Goal: Task Accomplishment & Management: Use online tool/utility

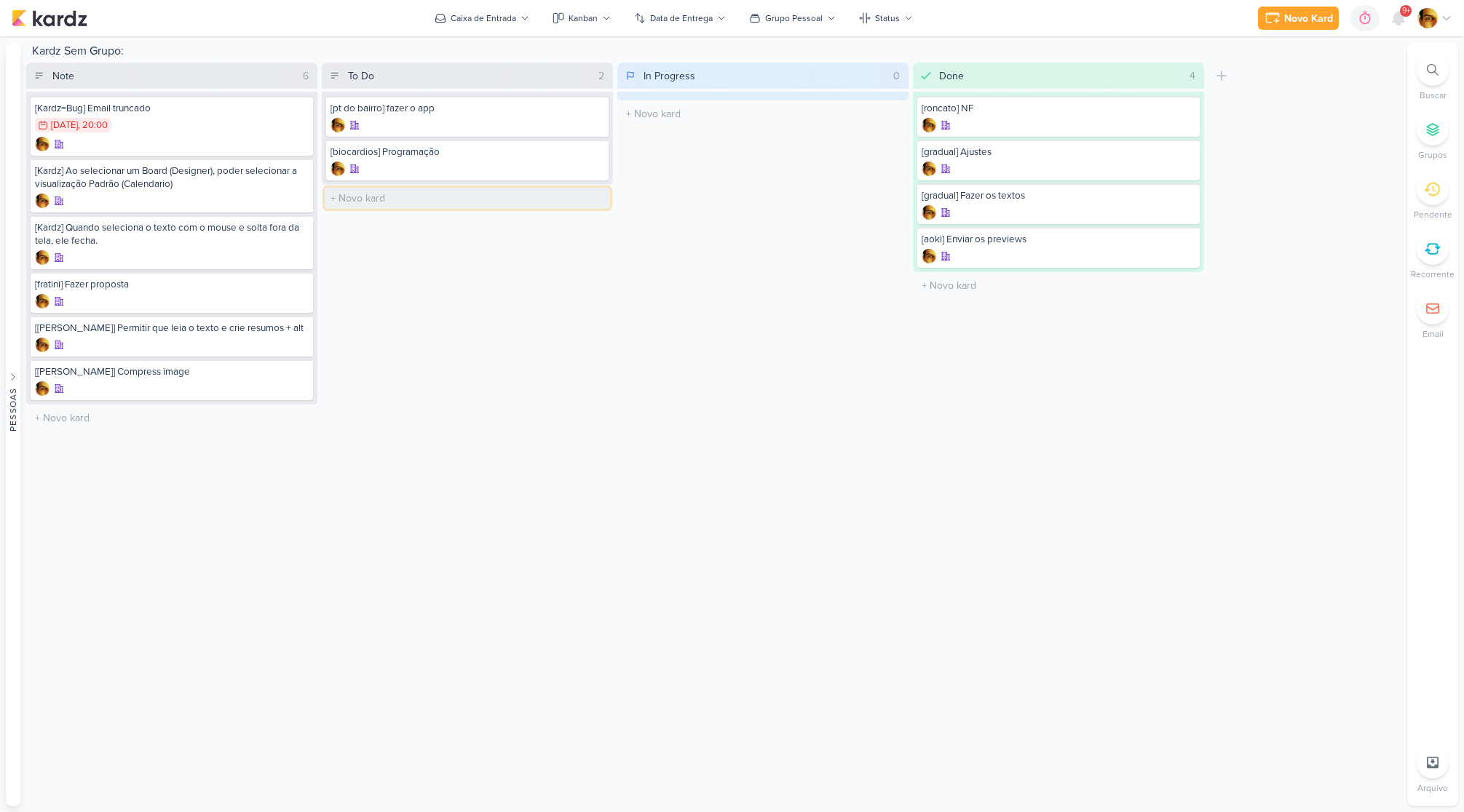
click at [367, 200] on input "text" at bounding box center [467, 198] width 286 height 21
click at [417, 152] on input "text" at bounding box center [467, 154] width 286 height 21
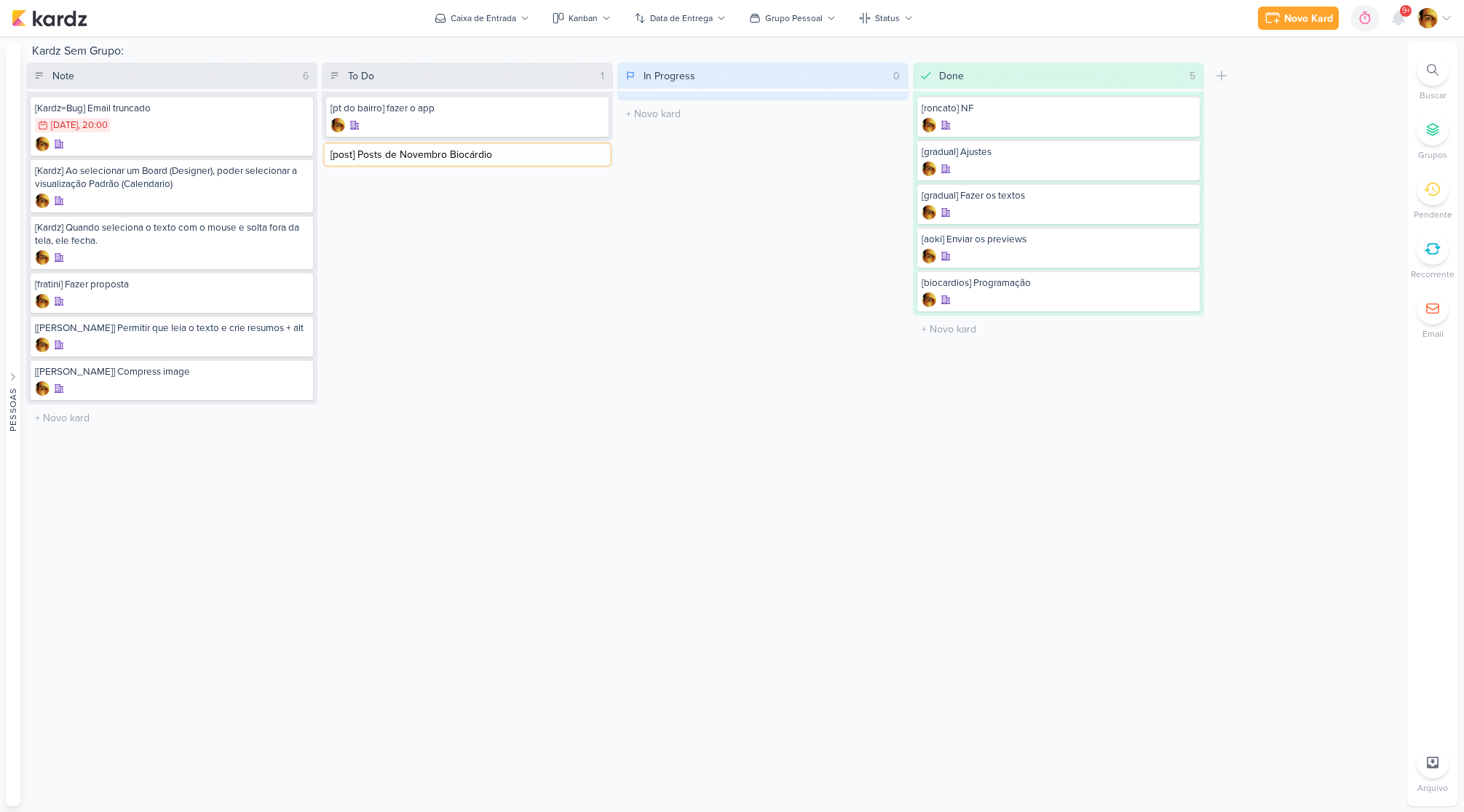
type input "[post] Posts de Novembro Biocárdios"
click at [460, 164] on div at bounding box center [467, 168] width 274 height 15
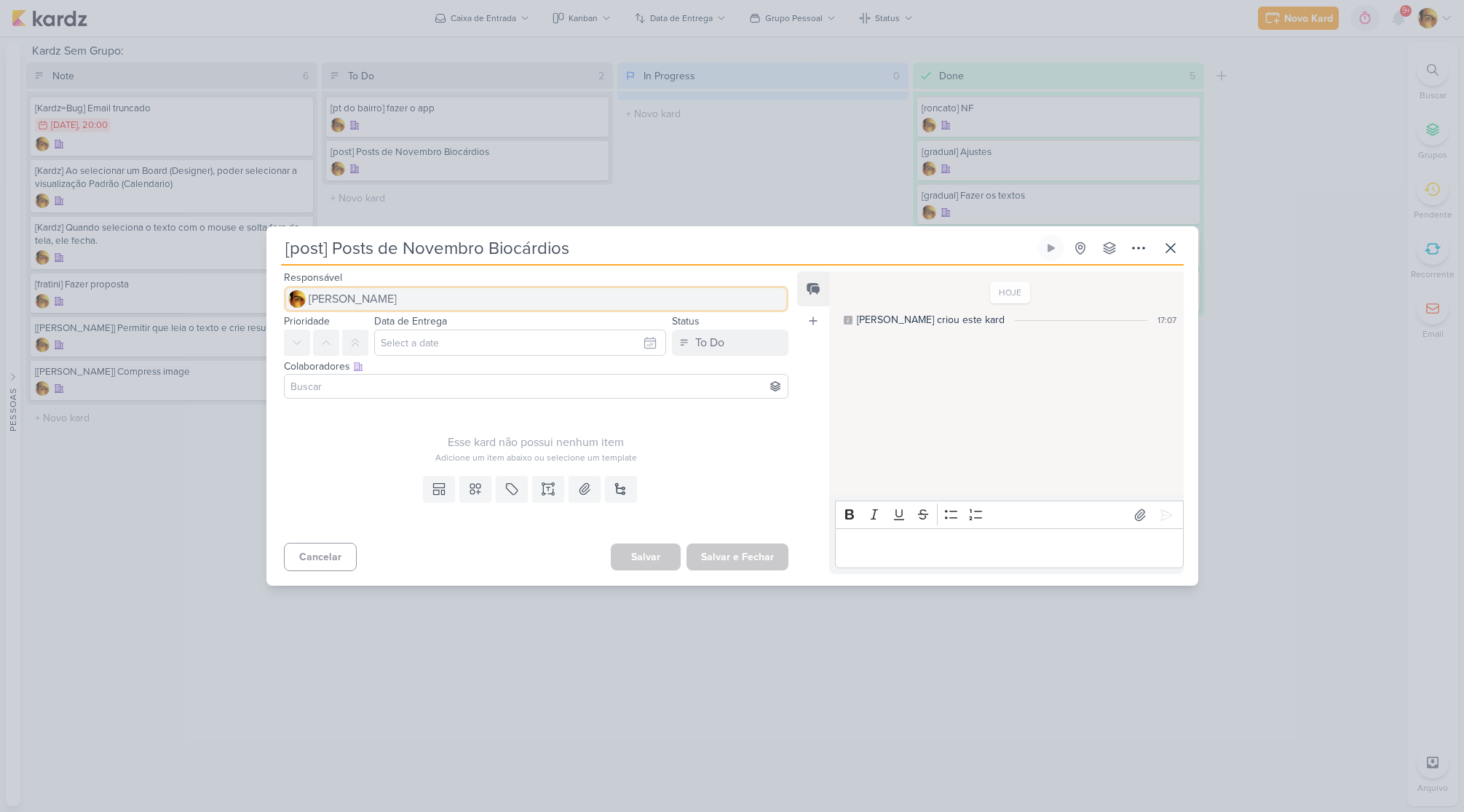
click at [357, 292] on span "[PERSON_NAME]" at bounding box center [352, 300] width 89 height 18
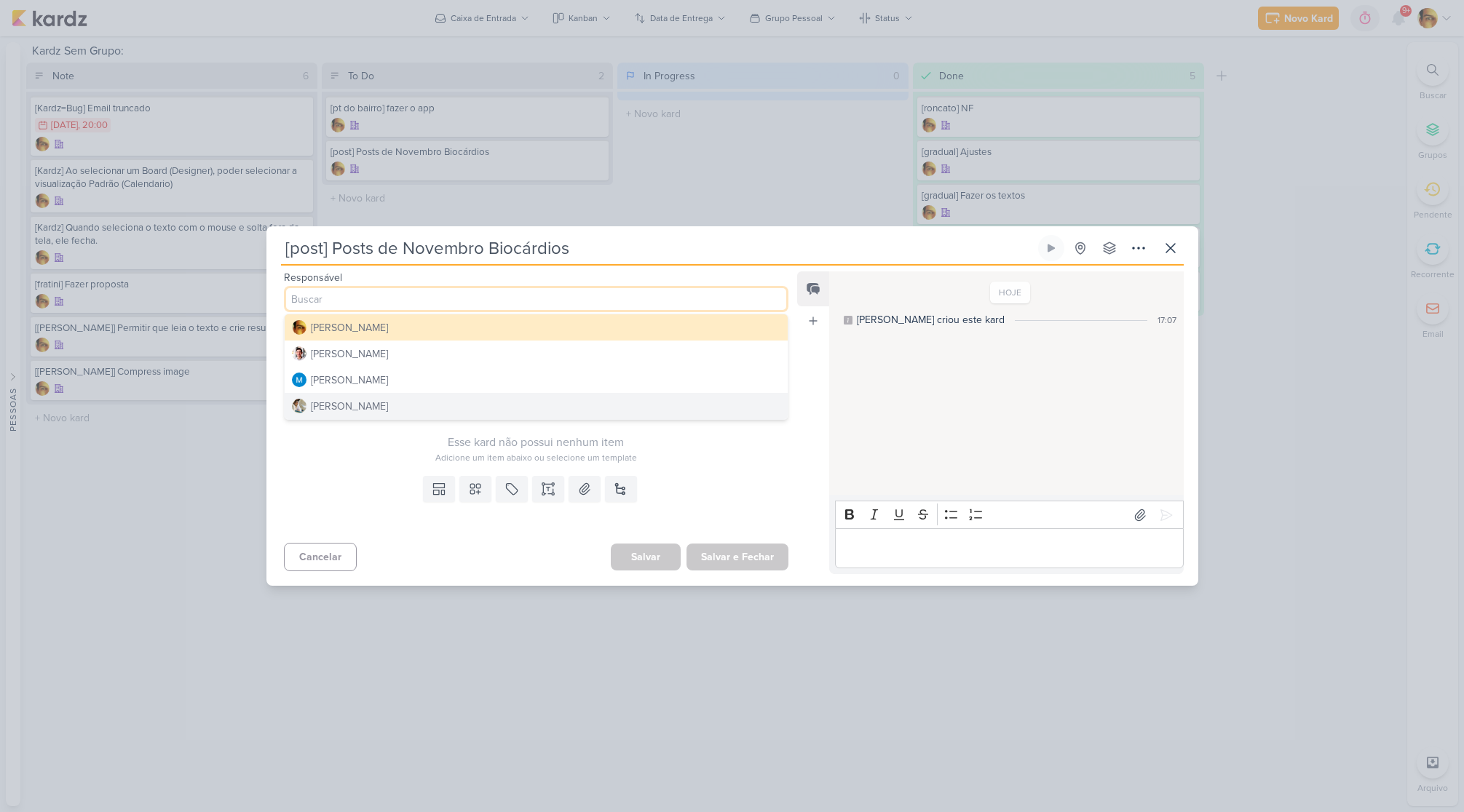
click at [355, 411] on div "[PERSON_NAME]" at bounding box center [349, 406] width 78 height 15
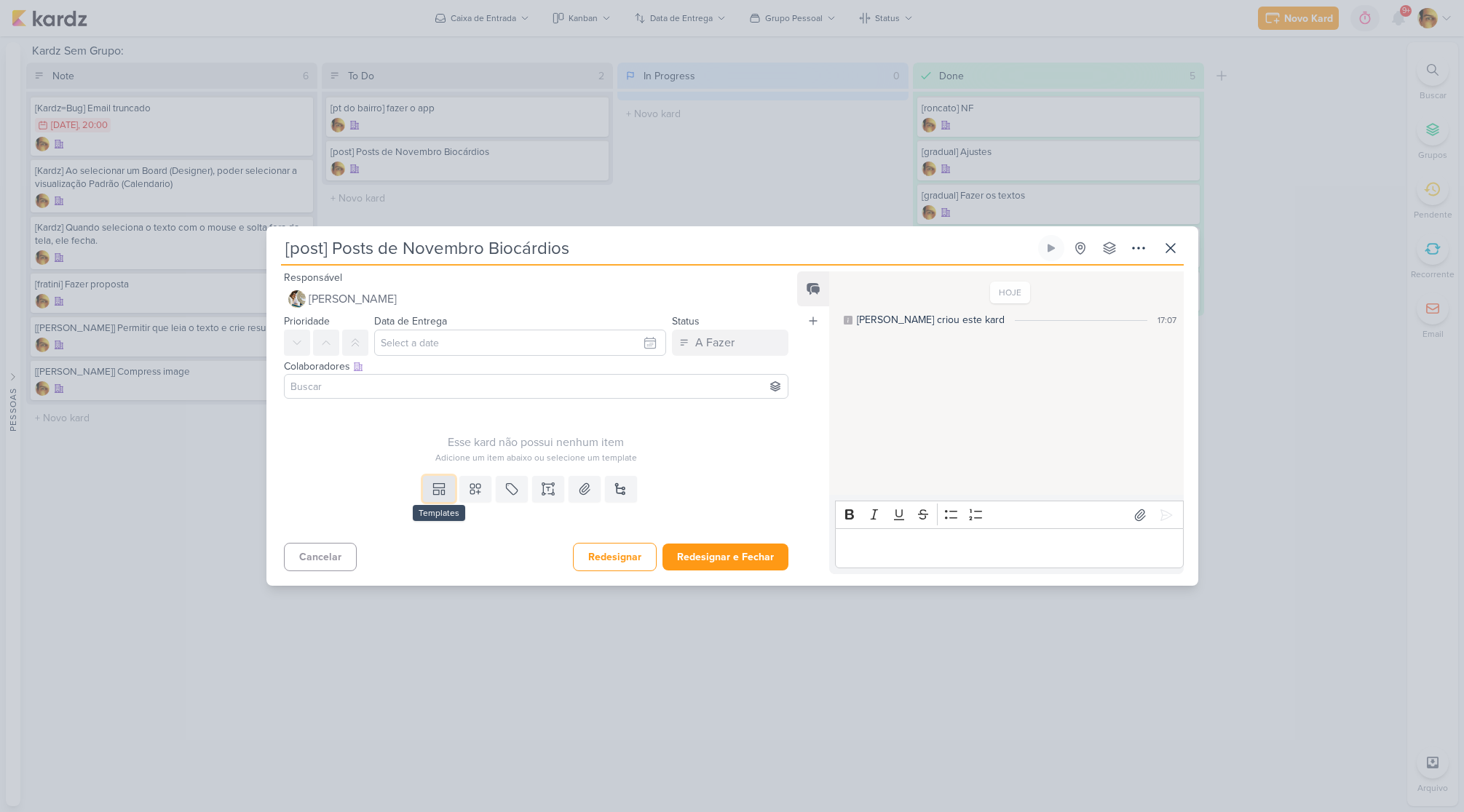
click at [449, 494] on button at bounding box center [439, 489] width 32 height 26
click at [460, 462] on div "Design" at bounding box center [490, 456] width 113 height 15
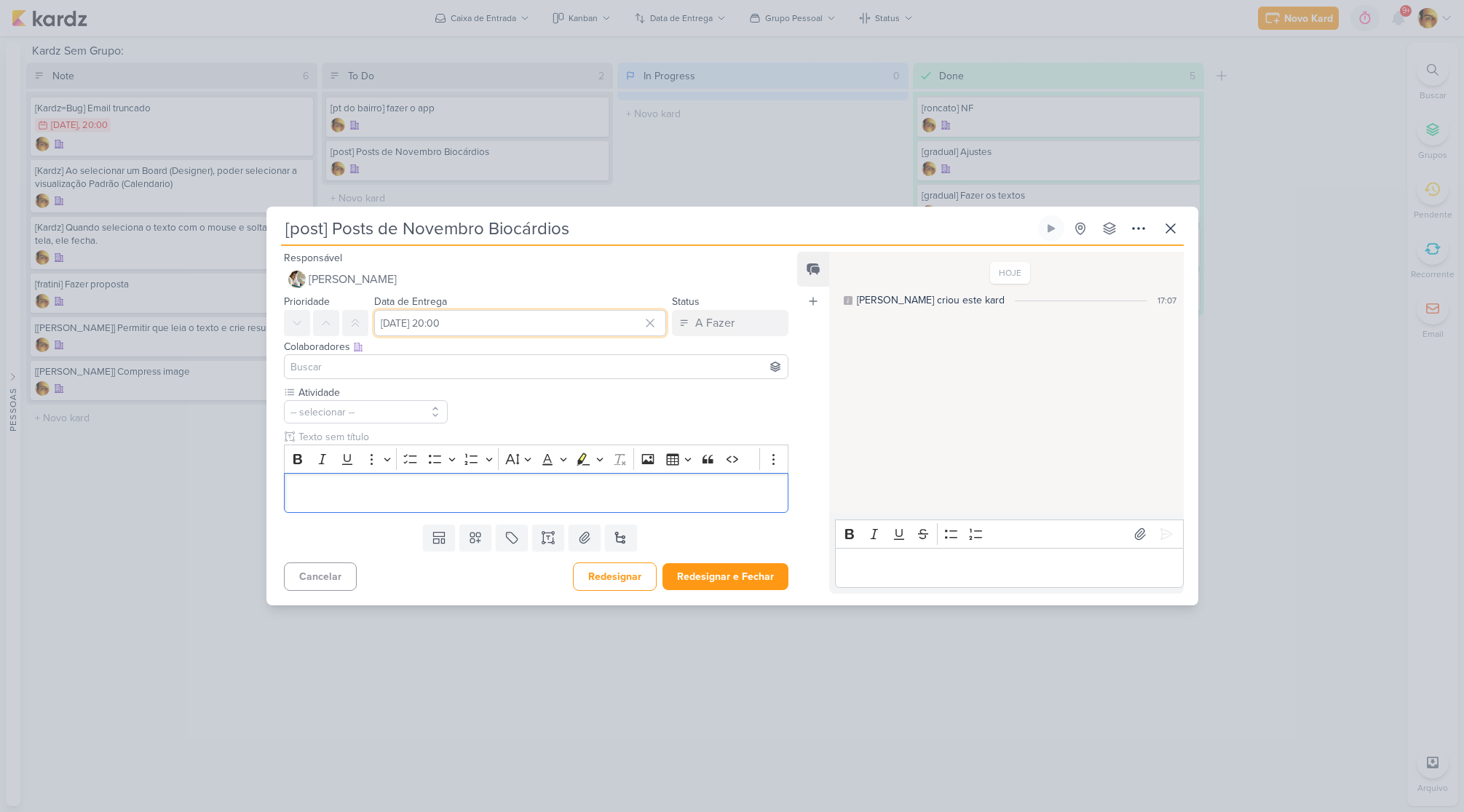
click at [482, 321] on input "[DATE] 20:00" at bounding box center [521, 323] width 293 height 26
click at [571, 446] on div "15" at bounding box center [579, 443] width 23 height 20
type input "[DATE] 20:00"
click at [356, 408] on button "-- selecionar --" at bounding box center [365, 411] width 164 height 23
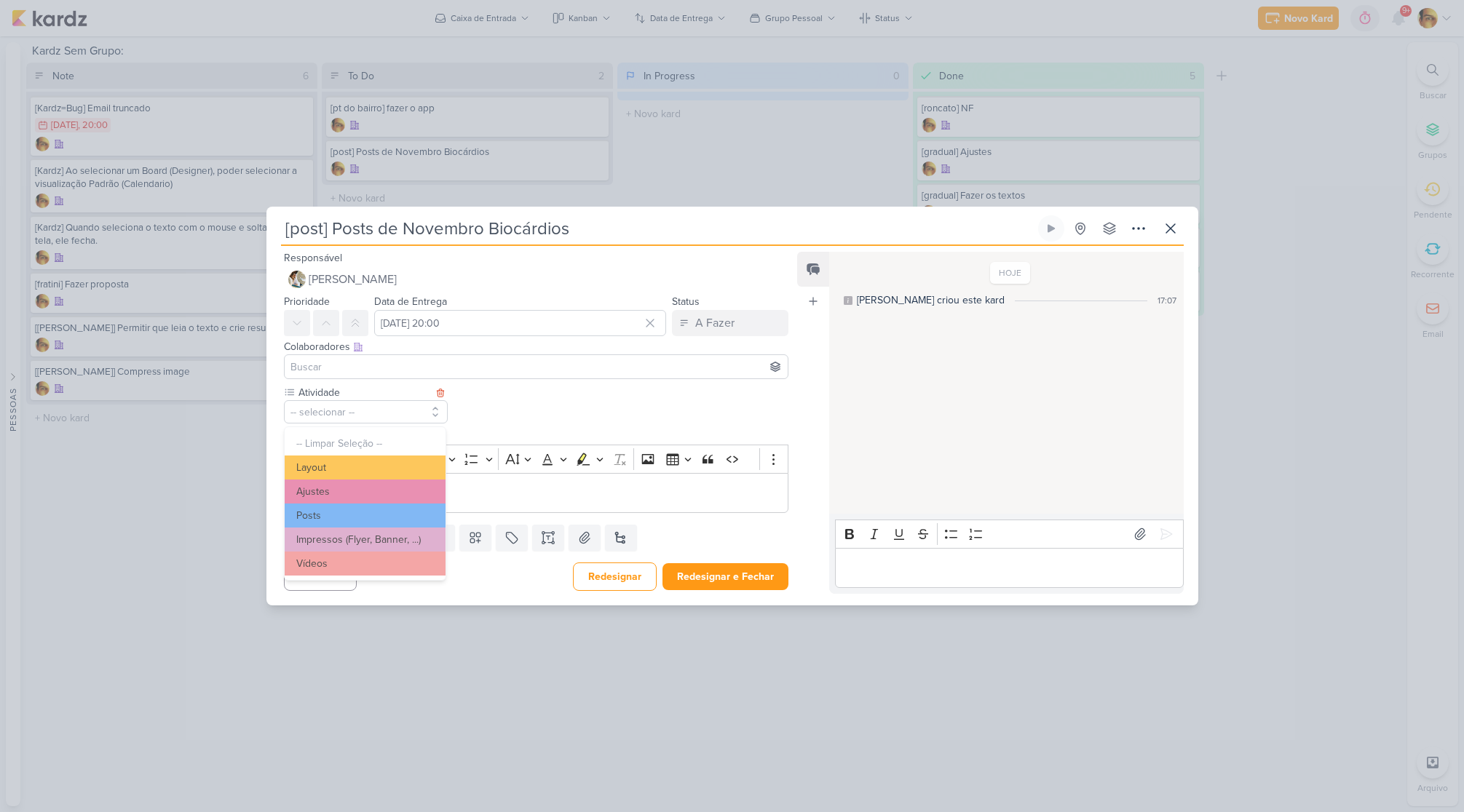
click at [338, 519] on button "Posts" at bounding box center [365, 515] width 161 height 24
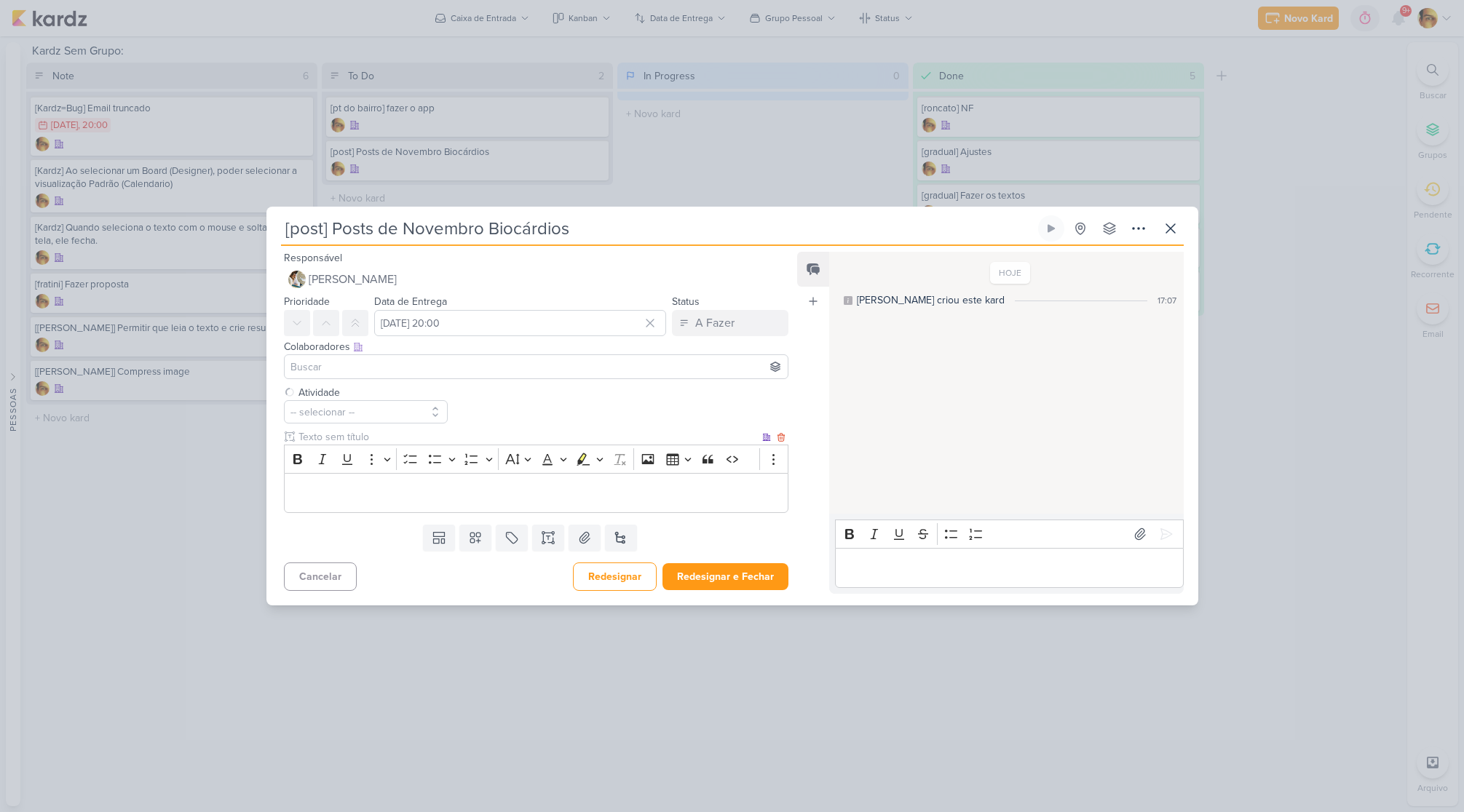
click at [348, 506] on div "Editor editing area: main" at bounding box center [536, 494] width 506 height 40
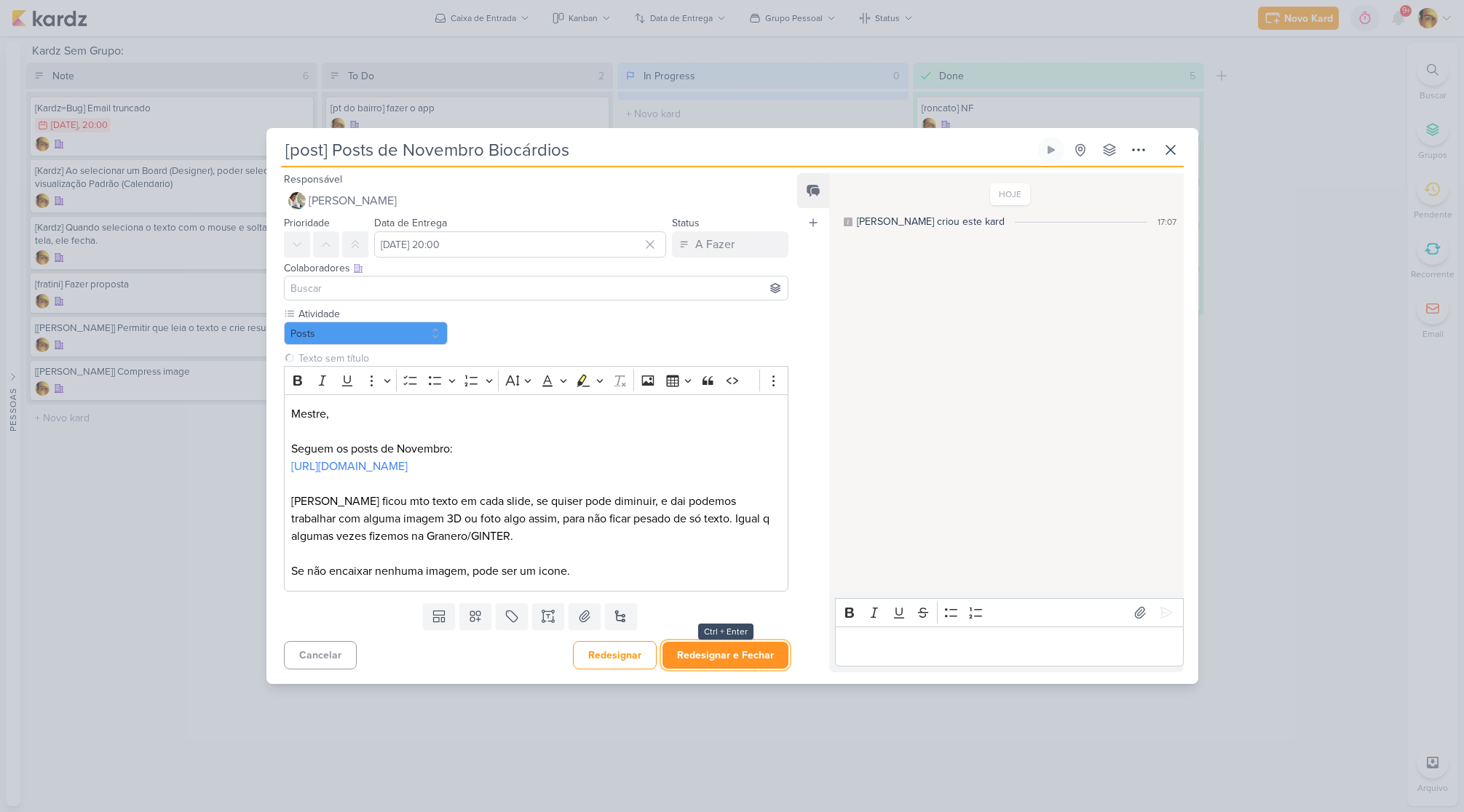
click at [700, 666] on button "Redesignar e Fechar" at bounding box center [726, 655] width 126 height 27
